Goal: Communication & Community: Ask a question

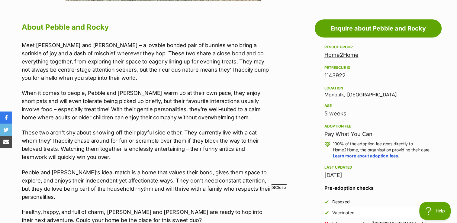
scroll to position [322, 0]
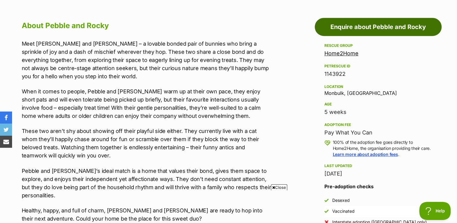
click at [379, 28] on link "Enquire about Pebble and Rocky" at bounding box center [378, 27] width 127 height 18
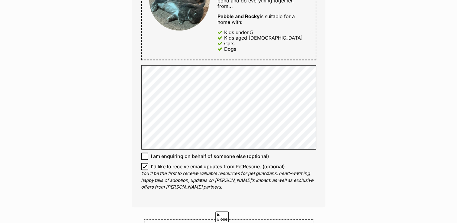
scroll to position [368, 0]
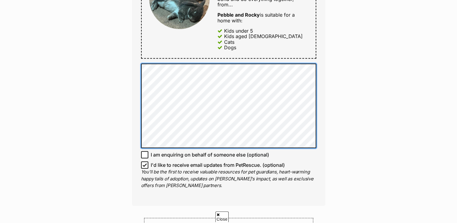
click at [124, 73] on div "Enquire about Pebble and Rocky Want to increase your chances of a successful en…" at bounding box center [229, 66] width 212 height 758
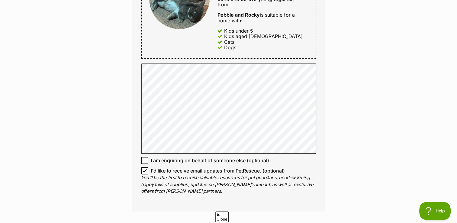
click at [292, 202] on div "Full name Lisa Blake Email We require this to be able to send you communication…" at bounding box center [228, 6] width 193 height 412
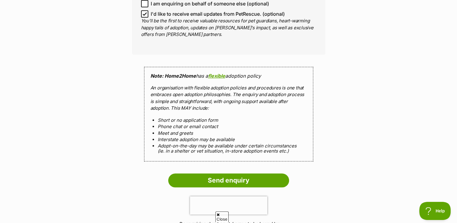
scroll to position [525, 0]
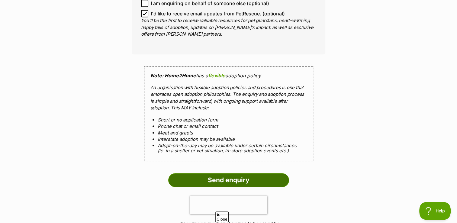
click at [239, 173] on input "Send enquiry" at bounding box center [228, 180] width 121 height 14
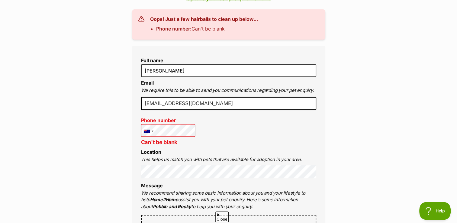
scroll to position [169, 0]
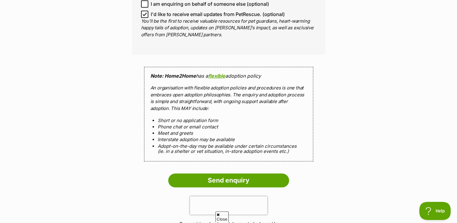
scroll to position [544, 0]
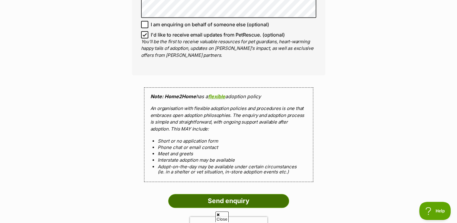
click at [227, 195] on input "Send enquiry" at bounding box center [228, 201] width 121 height 14
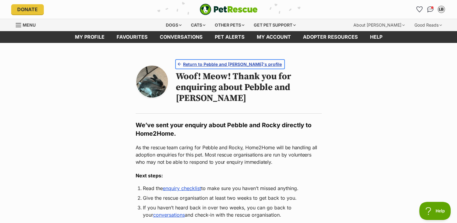
click at [247, 63] on span "Return to Pebble and Rocky's profile" at bounding box center [232, 64] width 99 height 6
